Goal: Task Accomplishment & Management: Use online tool/utility

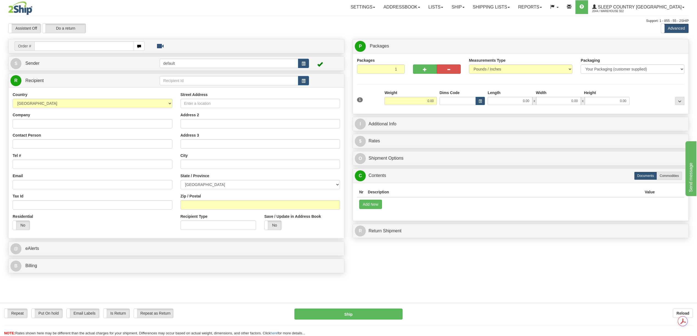
drag, startPoint x: 0, startPoint y: 0, endPoint x: 46, endPoint y: 46, distance: 65.0
click at [46, 46] on input "text" at bounding box center [83, 45] width 99 height 9
click at [50, 48] on input "text" at bounding box center [83, 45] width 99 height 9
paste input "9000I024798"
type input "9000I024798"
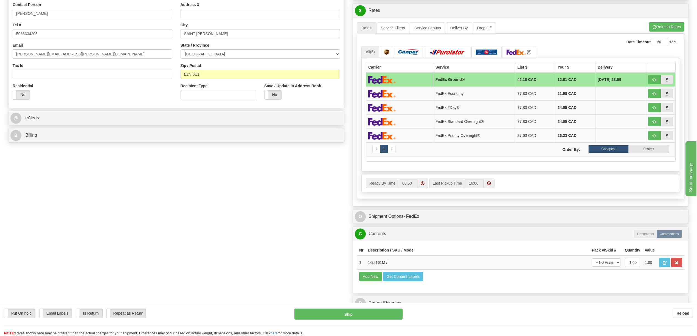
scroll to position [220, 0]
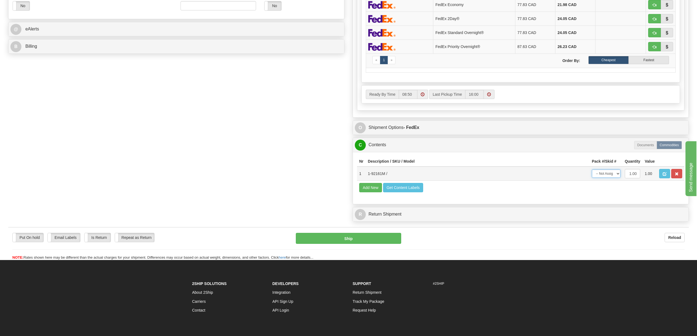
click at [618, 178] on select "-- Not Assigned -- Package 1" at bounding box center [606, 174] width 29 height 8
select select "0"
click at [592, 178] on select "-- Not Assigned -- Package 1" at bounding box center [606, 174] width 29 height 8
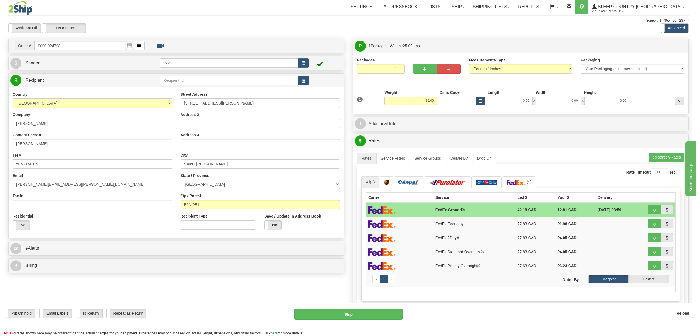
scroll to position [0, 0]
click at [520, 100] on input "0.00" at bounding box center [510, 101] width 45 height 8
type input "20.00"
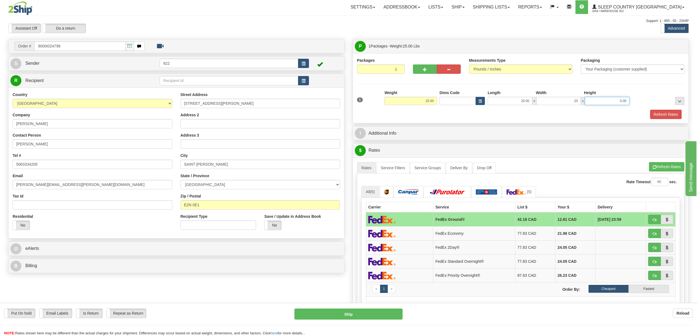
type input "20.00"
type input "40.00"
click at [647, 111] on div "Refresh Rates" at bounding box center [521, 114] width 330 height 9
drag, startPoint x: 651, startPoint y: 115, endPoint x: 654, endPoint y: 121, distance: 6.8
click at [651, 116] on button "Refresh Rates" at bounding box center [666, 114] width 32 height 9
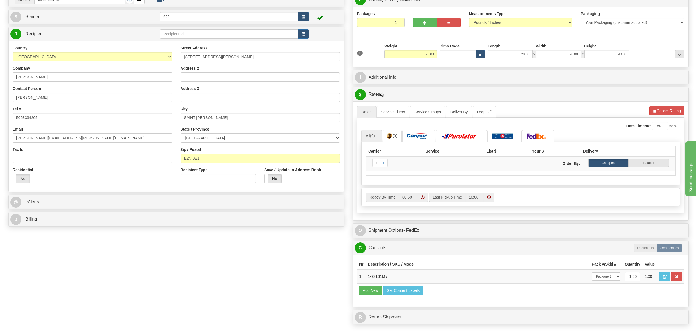
scroll to position [146, 0]
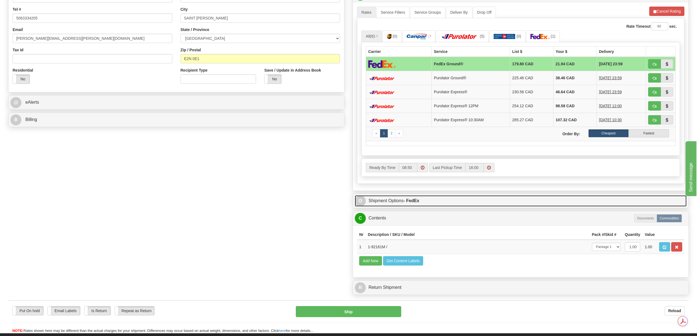
click at [410, 203] on strong "- FedEx" at bounding box center [412, 200] width 16 height 5
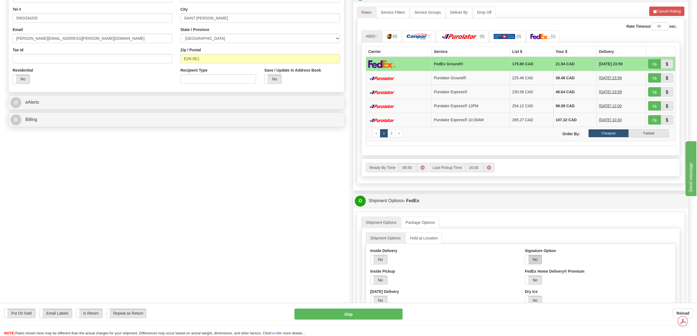
click at [533, 264] on label "No" at bounding box center [533, 259] width 17 height 9
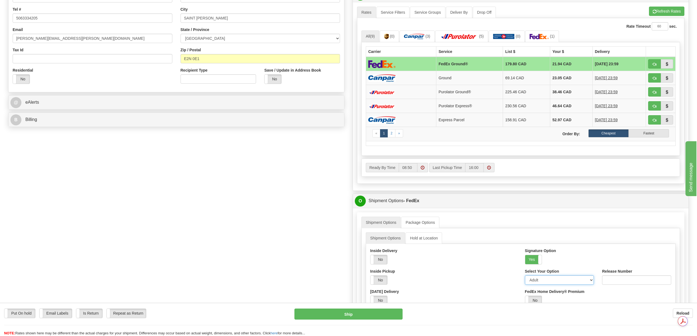
click at [589, 284] on select "Adult Direct Indirect No Signature Required Service Default" at bounding box center [559, 280] width 69 height 9
select select "2"
click at [525, 280] on select "Adult Direct Indirect No Signature Required Service Default" at bounding box center [559, 280] width 69 height 9
click at [481, 64] on td "FedEx Ground®" at bounding box center [469, 64] width 67 height 14
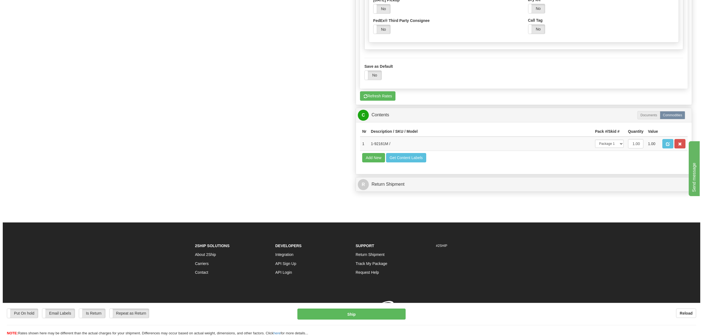
scroll to position [475, 0]
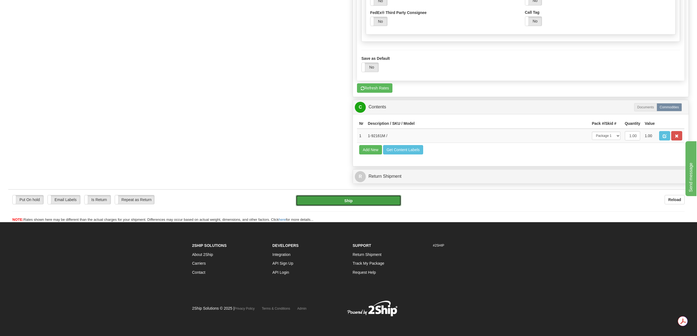
click at [377, 205] on button "Ship" at bounding box center [348, 200] width 105 height 11
type input "92"
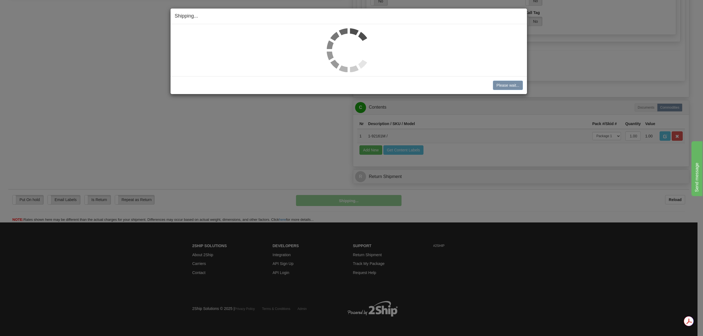
scroll to position [283, 0]
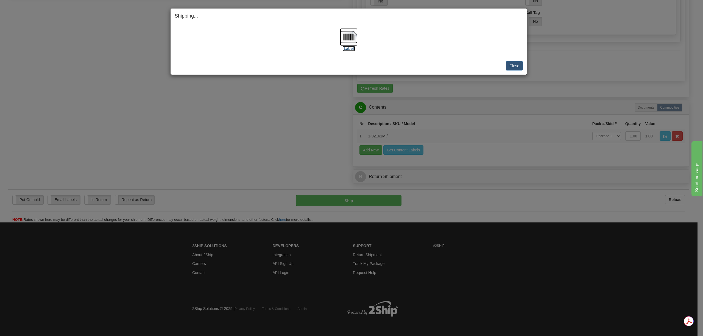
click at [351, 36] on img at bounding box center [349, 37] width 18 height 18
click at [513, 65] on button "Close" at bounding box center [514, 65] width 17 height 9
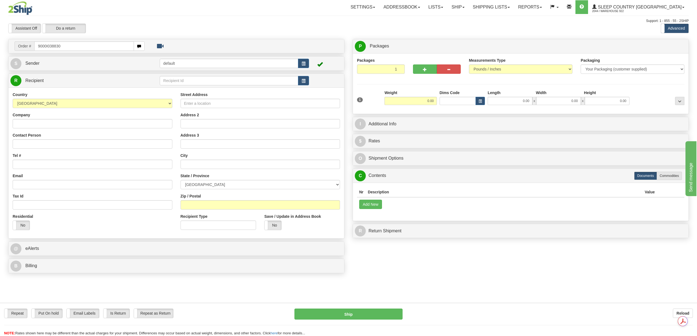
type input "9000I038830"
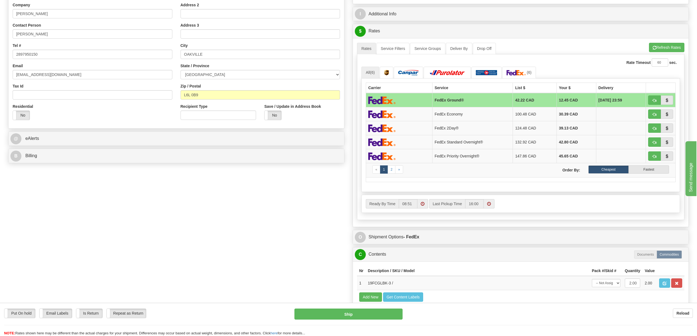
scroll to position [220, 0]
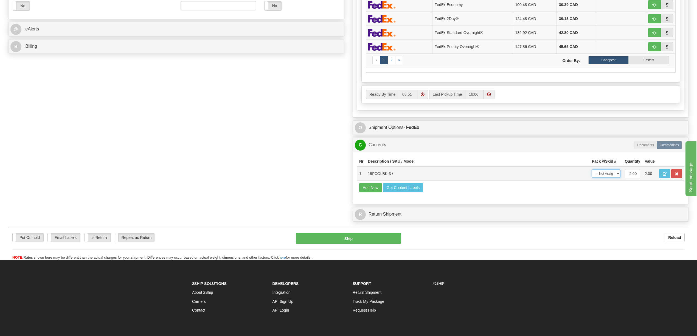
drag, startPoint x: 617, startPoint y: 182, endPoint x: 615, endPoint y: 185, distance: 3.2
click at [617, 178] on select "-- Not Assigned -- Package 1" at bounding box center [606, 174] width 29 height 8
select select "0"
click at [592, 178] on select "-- Not Assigned -- Package 1" at bounding box center [606, 174] width 29 height 8
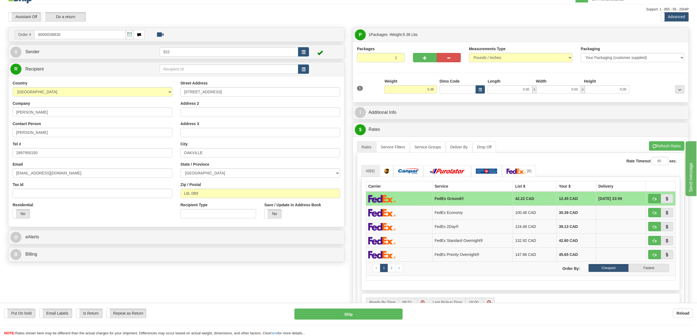
scroll to position [0, 0]
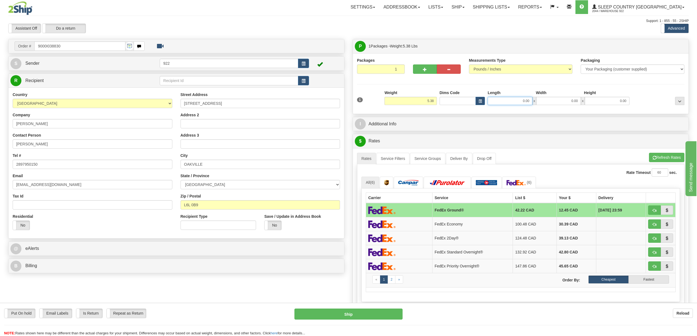
click at [521, 105] on input "0.00" at bounding box center [510, 101] width 45 height 8
type input "25.00"
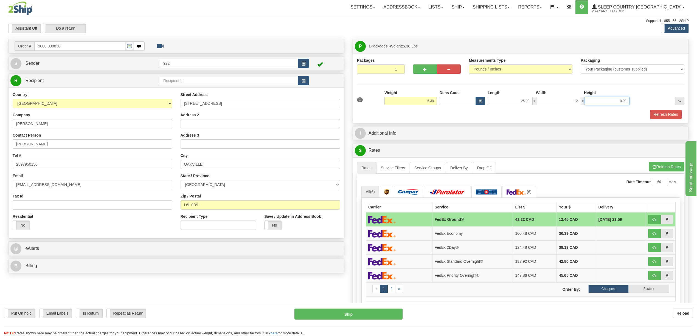
type input "12.00"
click at [657, 114] on button "Refresh Rates" at bounding box center [666, 114] width 32 height 9
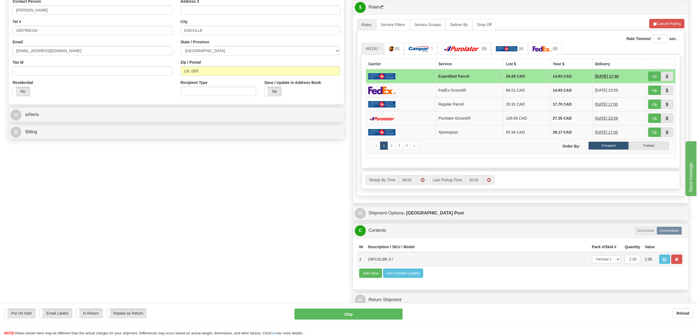
scroll to position [128, 0]
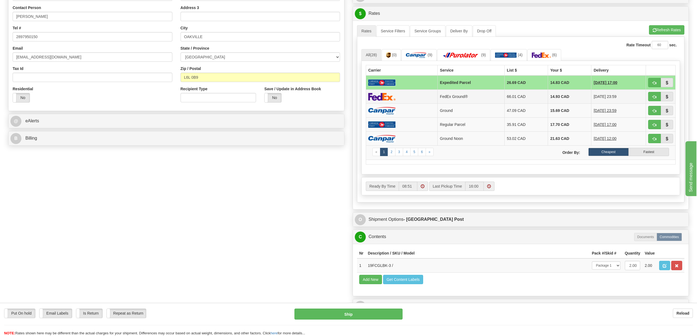
click at [557, 99] on td "14.93 CAD" at bounding box center [569, 97] width 43 height 14
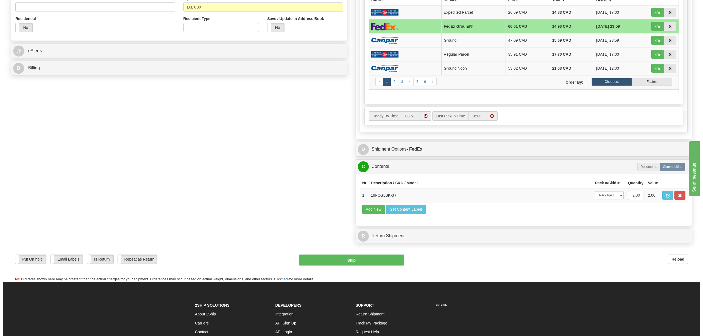
scroll to position [201, 0]
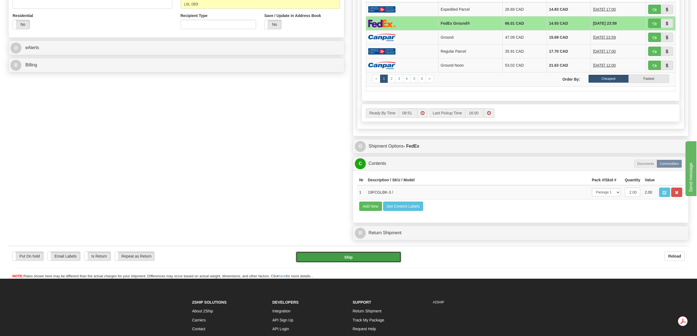
click at [380, 263] on button "Ship" at bounding box center [348, 257] width 105 height 11
type input "92"
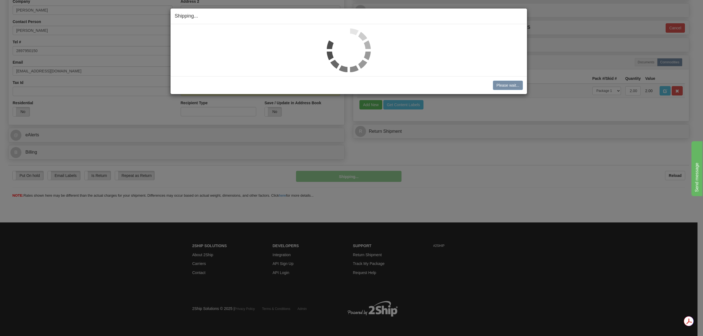
scroll to position [114, 0]
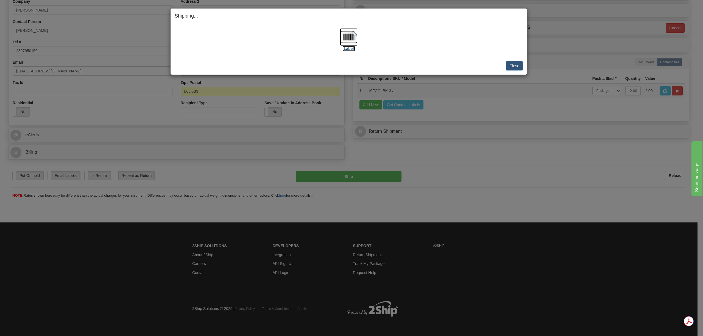
click at [346, 41] on img at bounding box center [349, 37] width 18 height 18
click at [520, 66] on button "Close" at bounding box center [514, 65] width 17 height 9
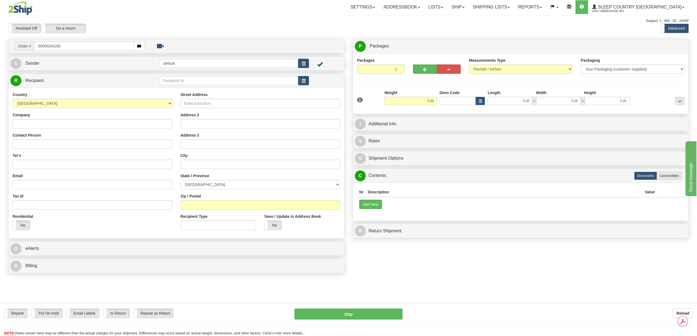
type input "9000I044168"
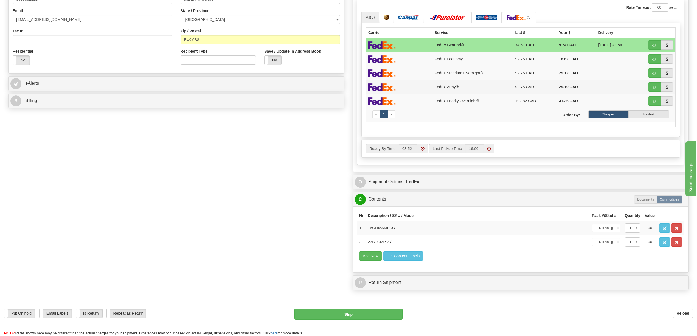
scroll to position [32, 0]
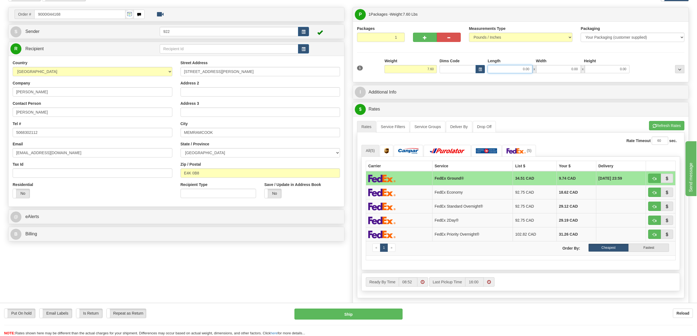
click at [530, 71] on input "0.00" at bounding box center [510, 69] width 45 height 8
type input "12.00"
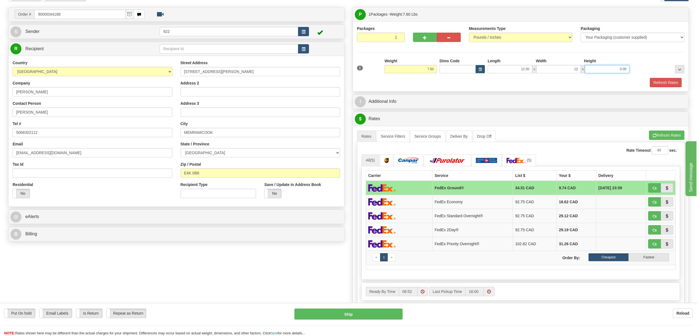
type input "12.00"
click at [655, 80] on button "Refresh Rates" at bounding box center [666, 82] width 32 height 9
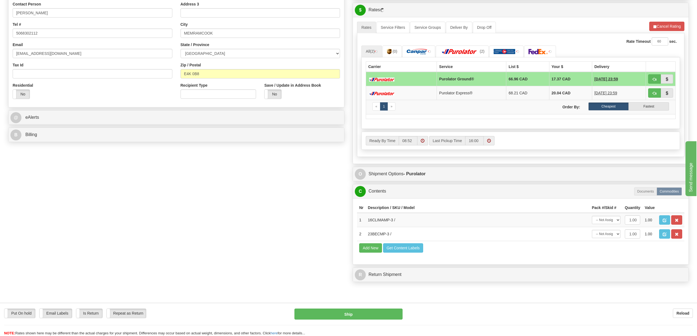
scroll to position [142, 0]
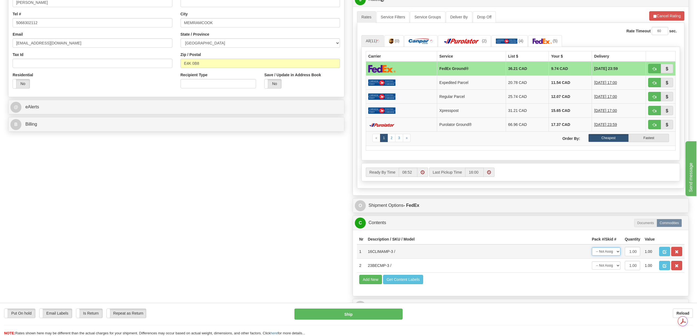
click at [617, 256] on select "-- Not Assigned -- Package 1" at bounding box center [606, 252] width 29 height 8
select select "0"
click at [592, 256] on select "-- Not Assigned -- Package 1" at bounding box center [606, 252] width 29 height 8
click at [615, 270] on select "-- Not Assigned -- Package 1" at bounding box center [606, 266] width 29 height 8
select select "0"
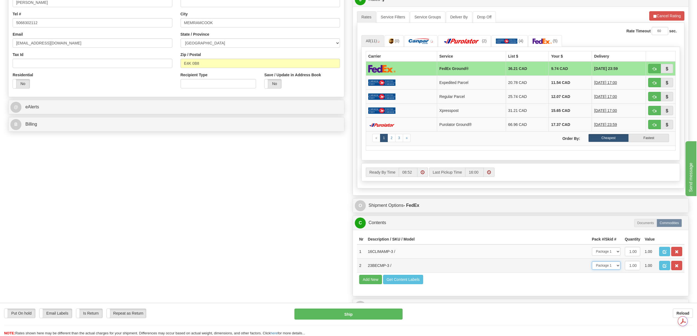
click at [592, 270] on select "-- Not Assigned -- Package 1" at bounding box center [606, 266] width 29 height 8
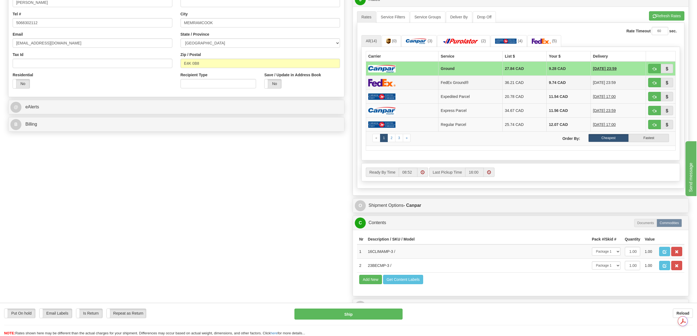
click at [551, 85] on td "9.74 CAD" at bounding box center [569, 83] width 44 height 14
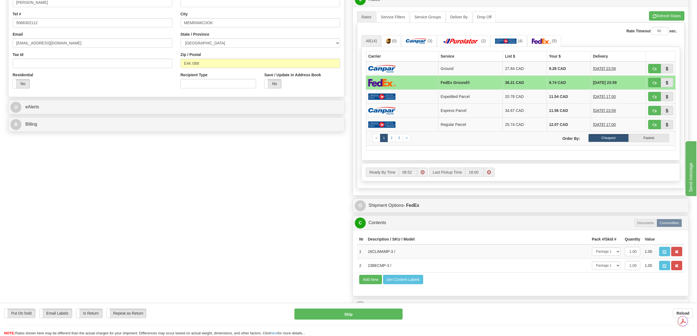
scroll to position [296, 0]
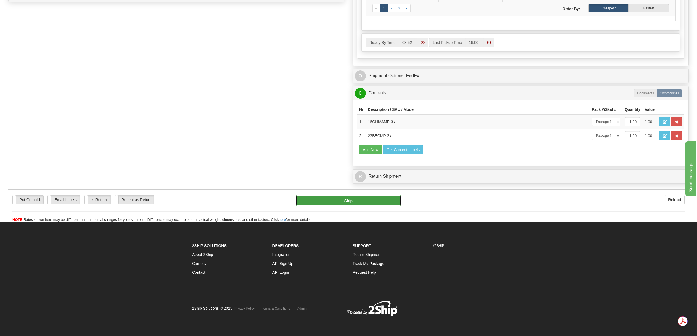
click at [372, 199] on button "Ship" at bounding box center [348, 200] width 105 height 11
type input "92"
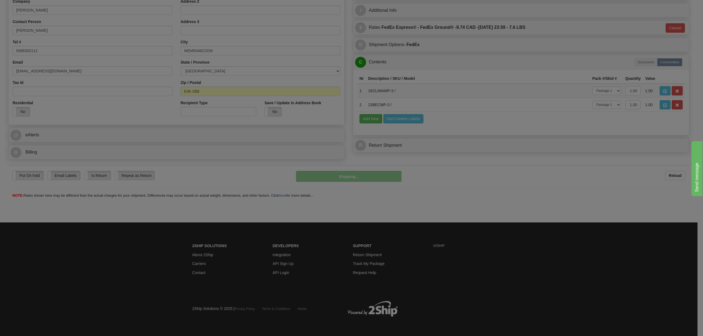
scroll to position [114, 0]
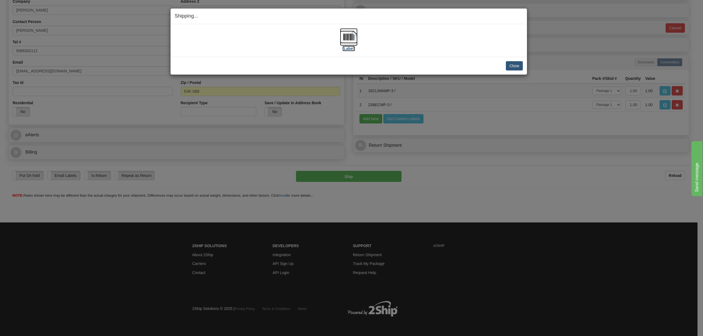
click at [348, 38] on img at bounding box center [349, 37] width 18 height 18
click at [509, 66] on button "Close" at bounding box center [514, 65] width 17 height 9
